Goal: Navigation & Orientation: Find specific page/section

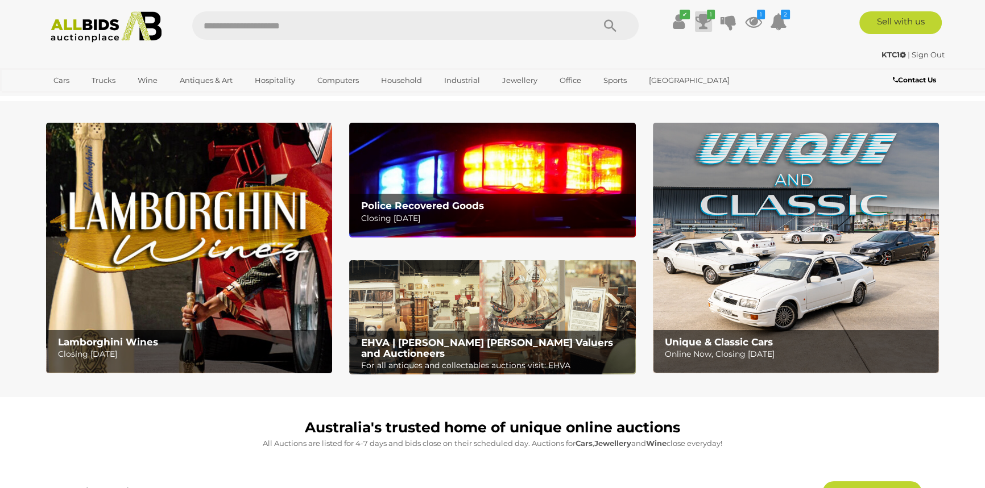
click at [705, 15] on icon at bounding box center [703, 21] width 16 height 20
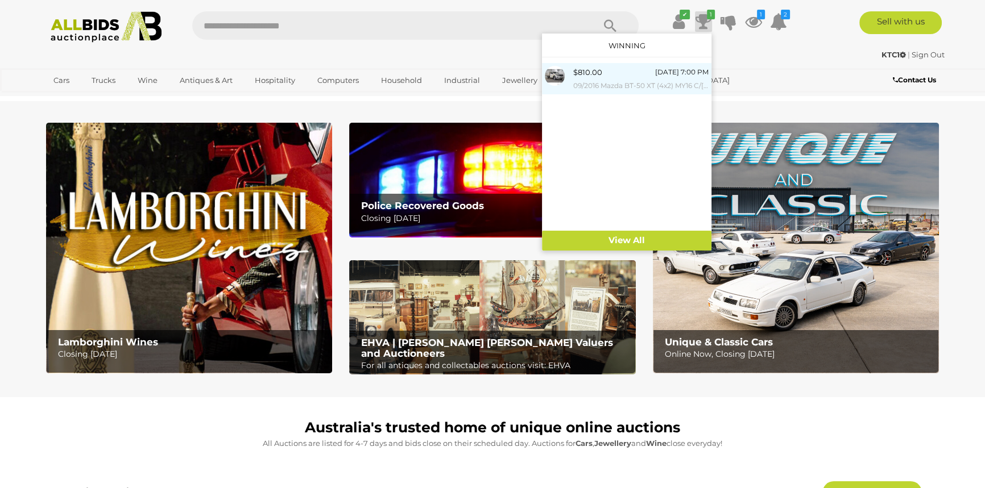
click at [598, 78] on div "$810.00" at bounding box center [587, 72] width 29 height 13
click at [558, 74] on img at bounding box center [555, 76] width 20 height 20
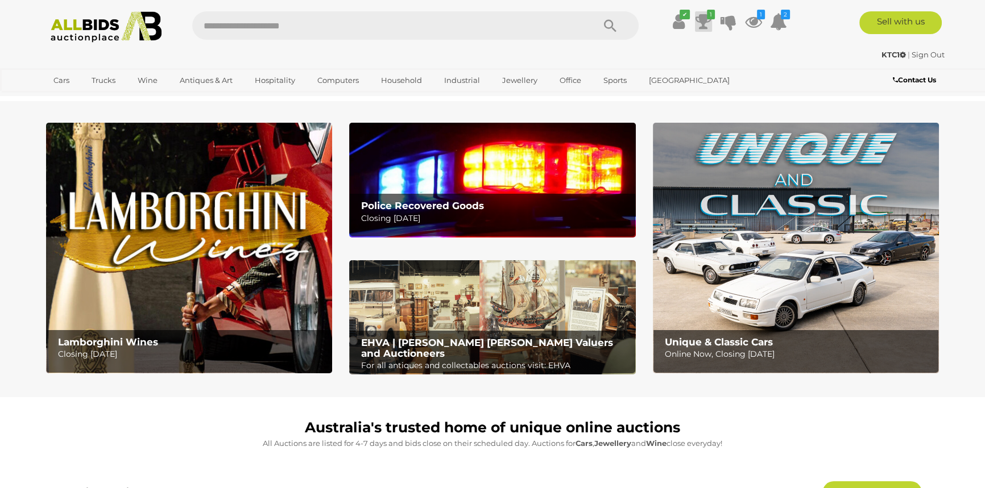
click at [702, 15] on icon at bounding box center [703, 21] width 16 height 20
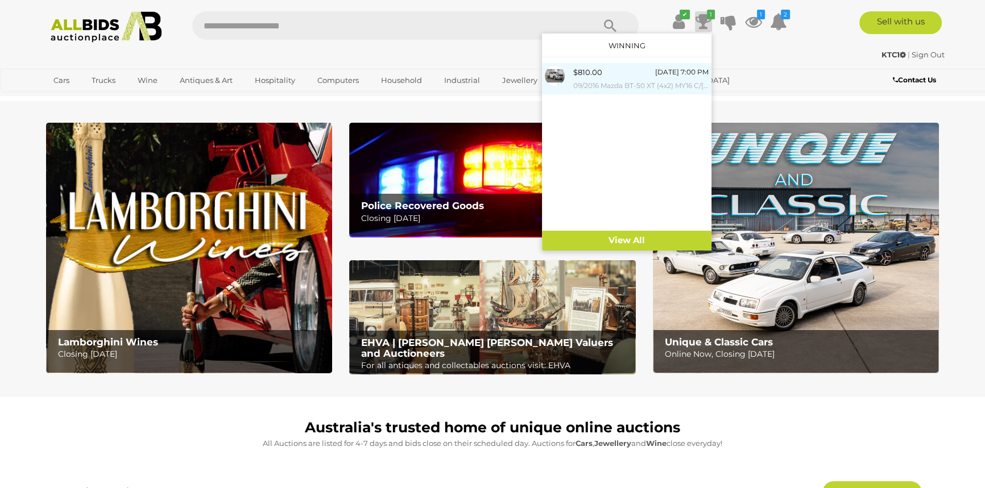
click at [552, 72] on img at bounding box center [555, 76] width 20 height 20
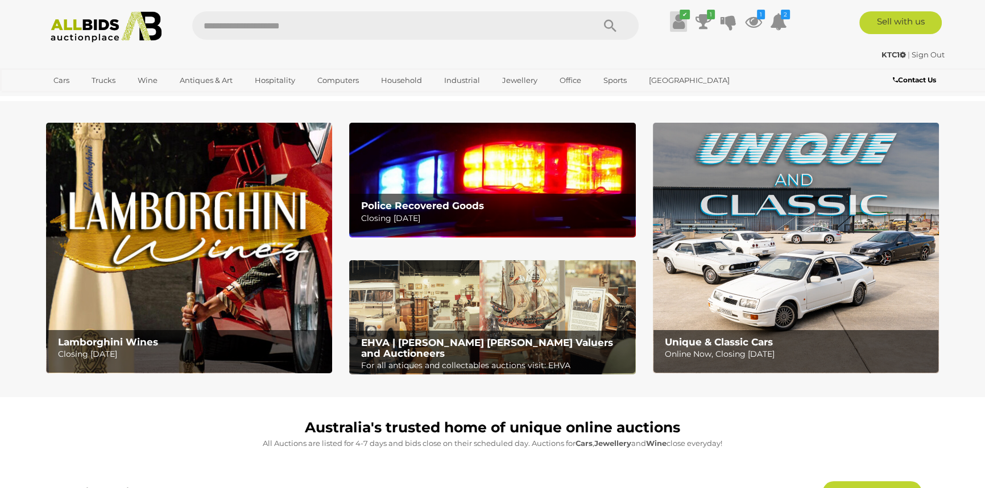
click at [681, 23] on icon at bounding box center [679, 21] width 12 height 20
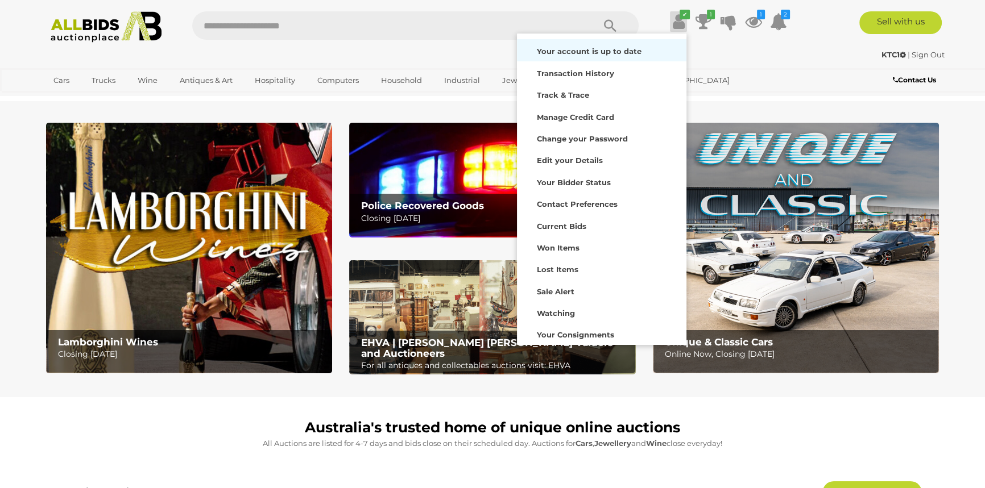
click at [611, 49] on strong "Your account is up to date" at bounding box center [589, 51] width 105 height 9
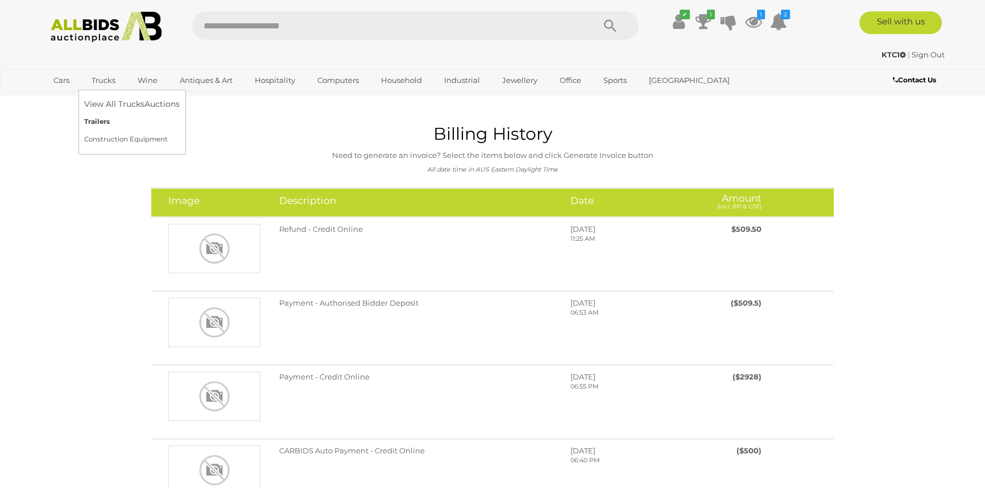
click at [99, 123] on link "Trailers" at bounding box center [132, 122] width 96 height 18
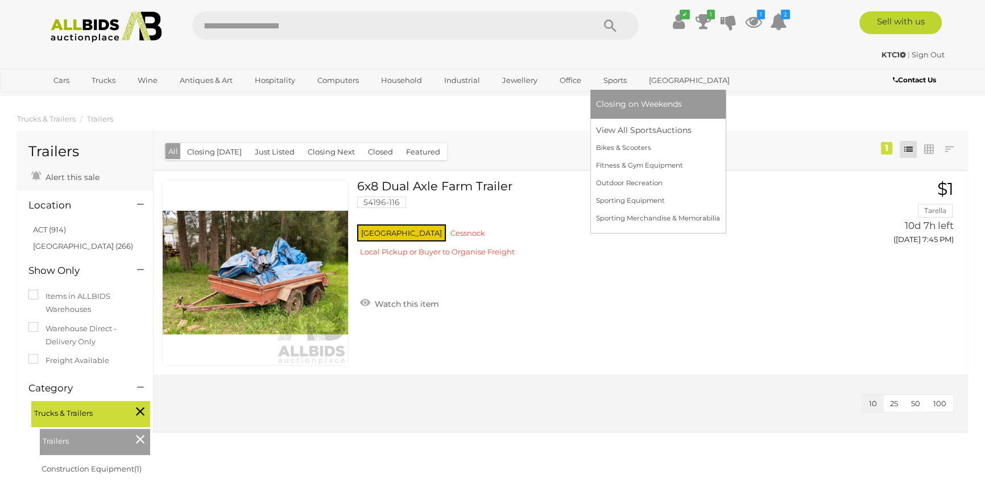
click at [612, 79] on link "Sports" at bounding box center [615, 80] width 38 height 19
click at [615, 217] on link "Sporting Merchandise & Memorabilia" at bounding box center [660, 219] width 129 height 18
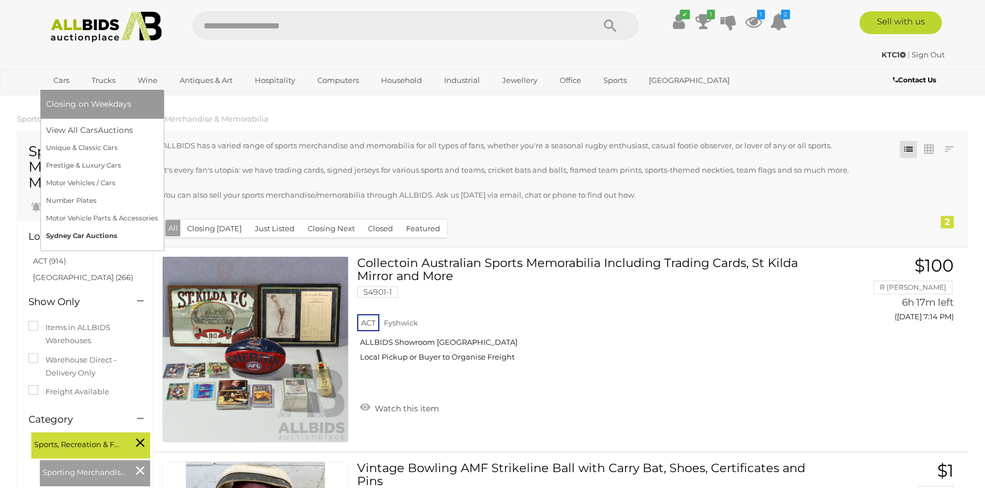
click at [71, 238] on link "Sydney Car Auctions" at bounding box center [102, 236] width 112 height 18
